Goal: Information Seeking & Learning: Learn about a topic

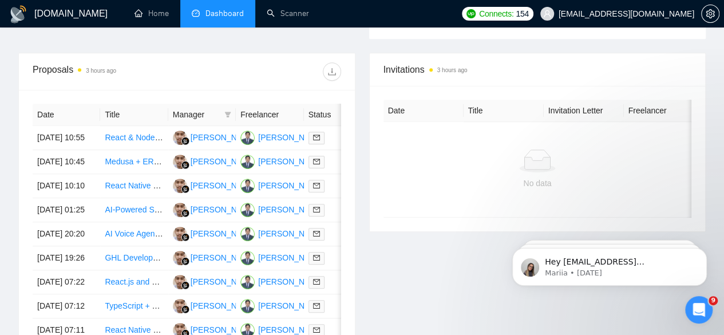
scroll to position [417, 0]
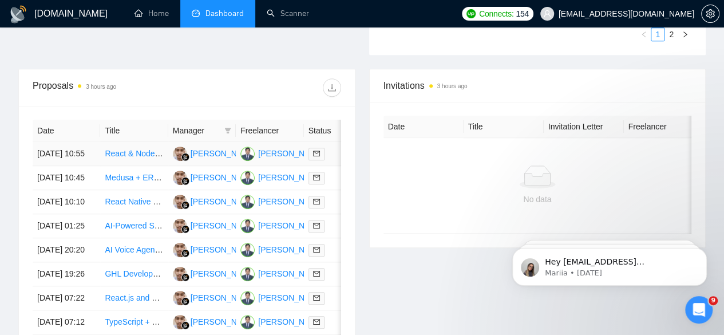
click at [124, 149] on link "React & Node.js Developer for Income Management App" at bounding box center [206, 153] width 202 height 9
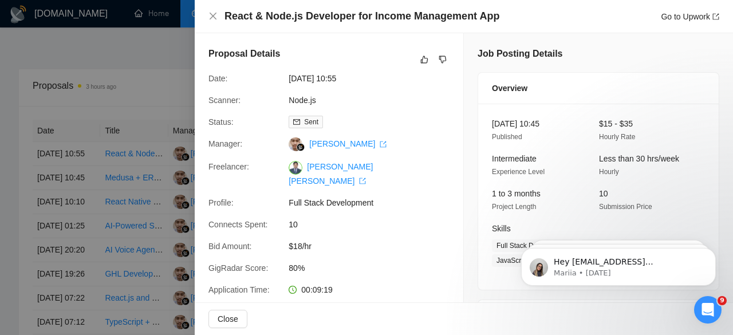
click at [131, 176] on div at bounding box center [366, 167] width 733 height 335
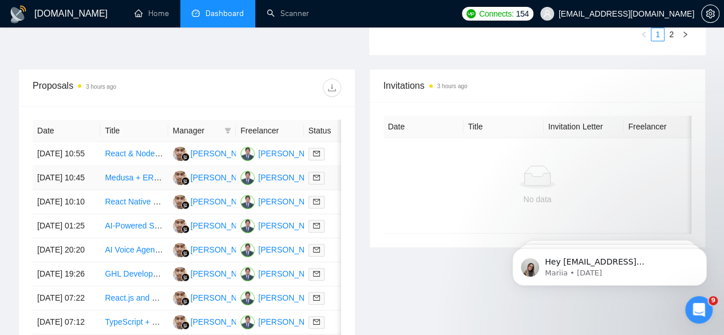
click at [123, 173] on link "Medusa + ERPNext Integration Developer (E-commerce Sync)" at bounding box center [216, 177] width 223 height 9
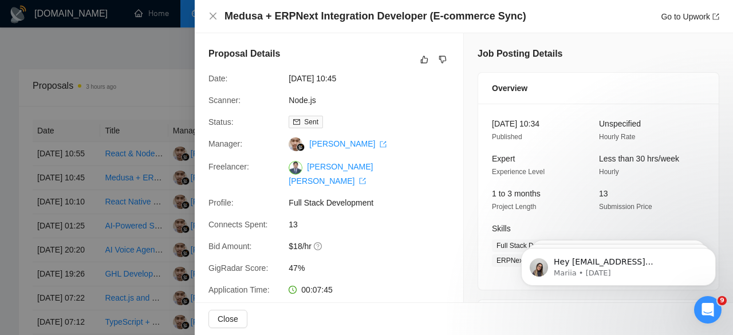
drag, startPoint x: 119, startPoint y: 215, endPoint x: 109, endPoint y: 202, distance: 16.8
click at [109, 202] on div at bounding box center [366, 167] width 733 height 335
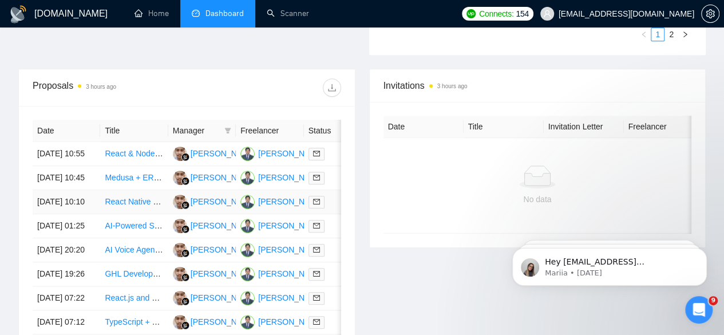
click at [119, 206] on link "React Native Developer for Mobile App Bug Fixes" at bounding box center [193, 201] width 176 height 9
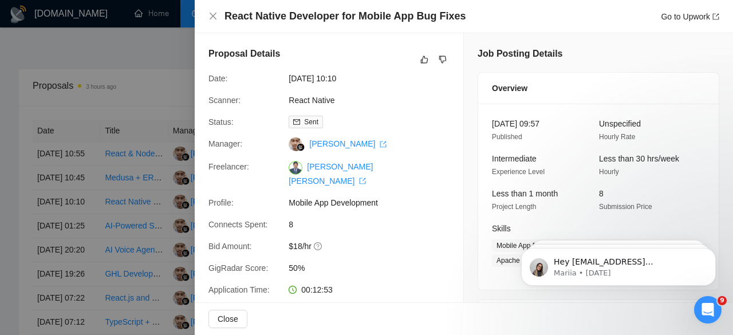
click at [132, 240] on div at bounding box center [366, 167] width 733 height 335
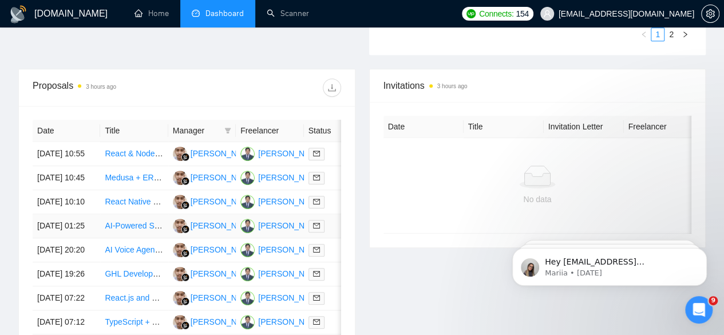
click at [132, 230] on link "AI-Powered Sales Platform - MVP Build (Phase 1)" at bounding box center [193, 225] width 177 height 9
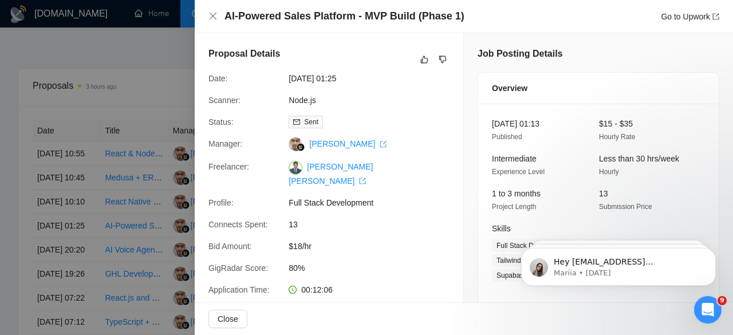
drag, startPoint x: 127, startPoint y: 284, endPoint x: 120, endPoint y: 279, distance: 8.1
click at [120, 279] on div at bounding box center [366, 167] width 733 height 335
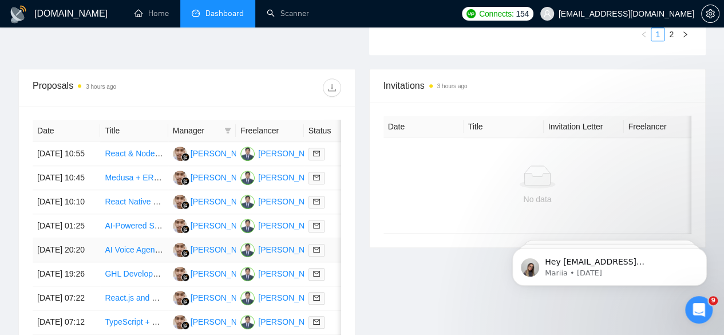
click at [120, 254] on link "AI Voice Agent Developer for Restaurant Ordering System (White-Label SaaS)" at bounding box center [244, 249] width 278 height 9
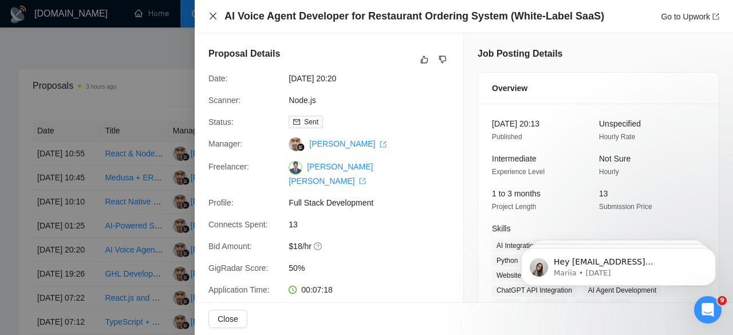
click at [217, 13] on icon "close" at bounding box center [212, 15] width 9 height 9
